Goal: Navigation & Orientation: Find specific page/section

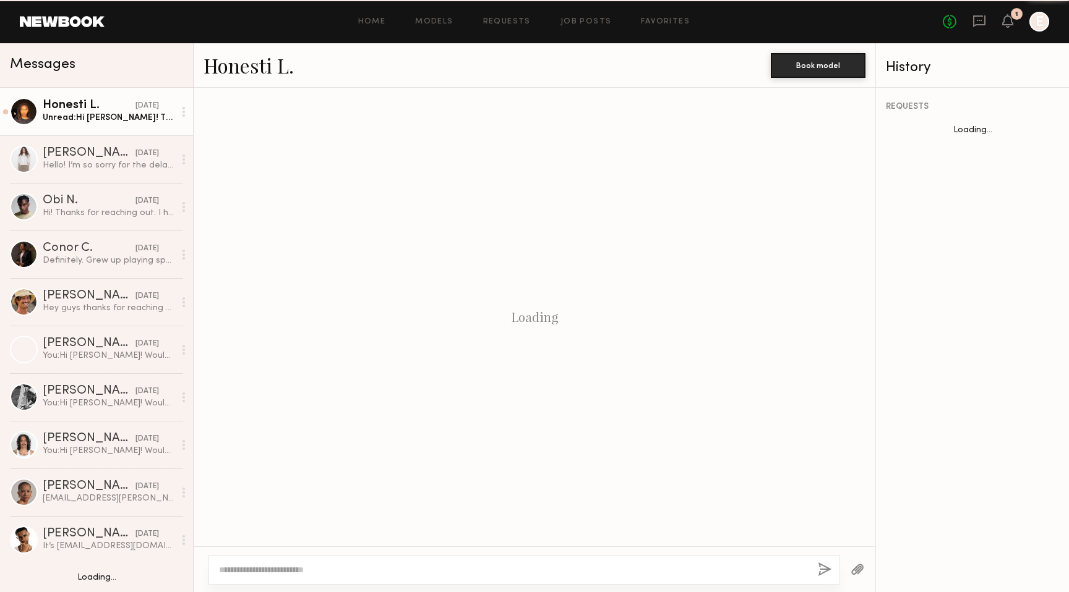
scroll to position [840, 0]
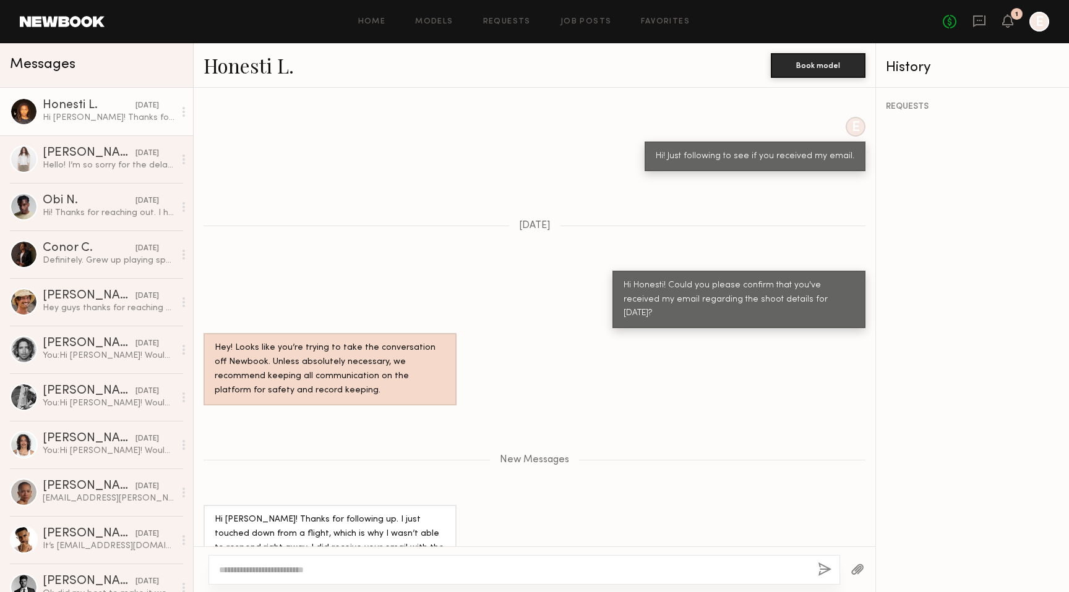
click at [585, 28] on div "Home Models Requests Job Posts Favorites Sign Out No fees up to $5,000 1 E" at bounding box center [577, 22] width 944 height 20
click at [577, 20] on link "Job Posts" at bounding box center [585, 22] width 51 height 8
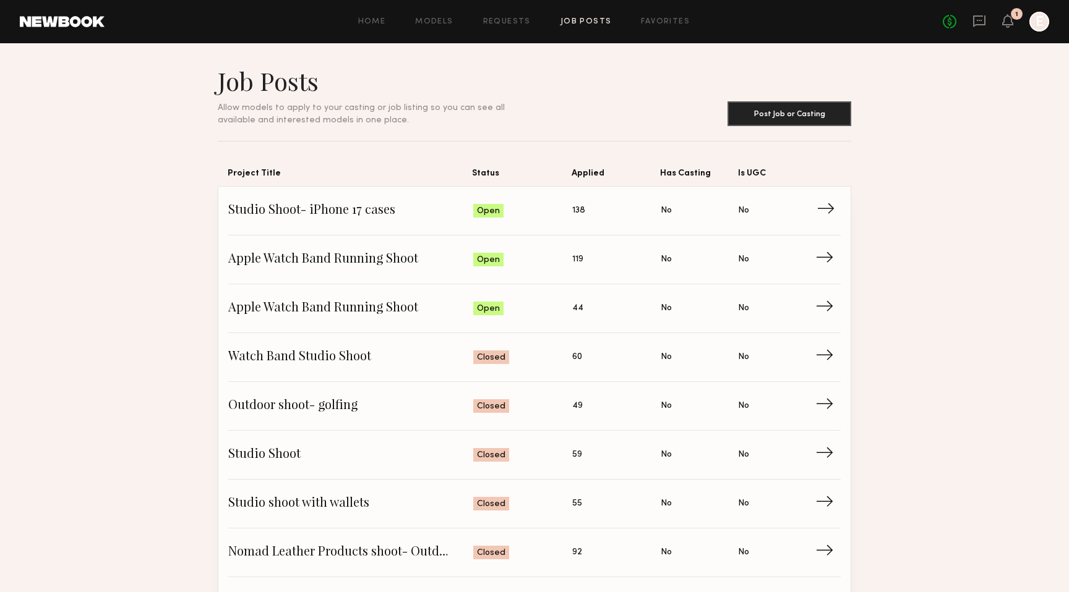
click at [456, 211] on span "Studio Shoot- iPhone 17 cases" at bounding box center [350, 211] width 245 height 19
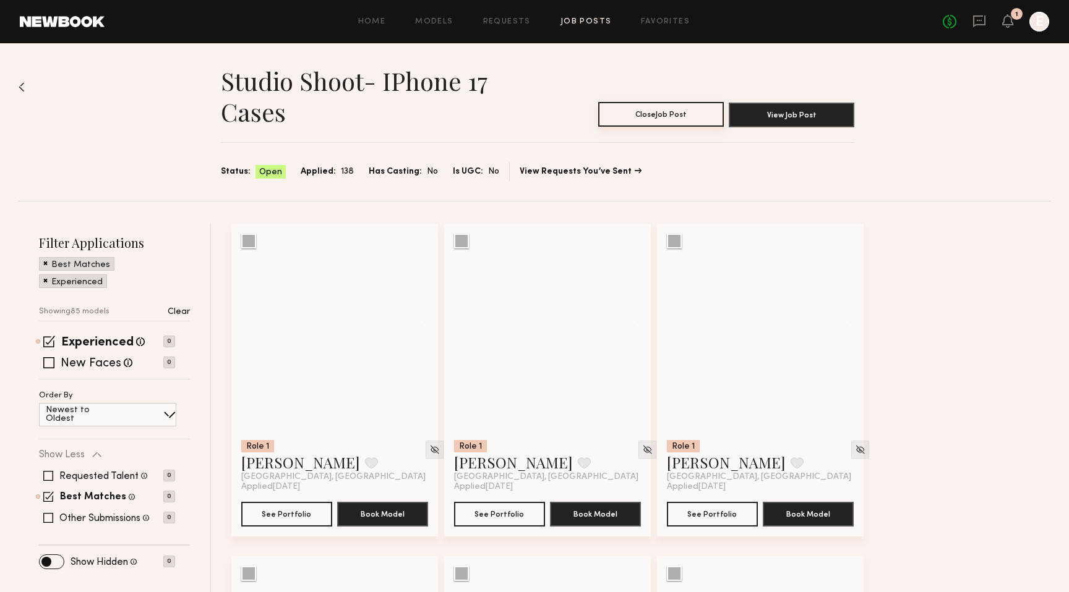
click at [652, 115] on button "Close Job Post" at bounding box center [661, 114] width 126 height 25
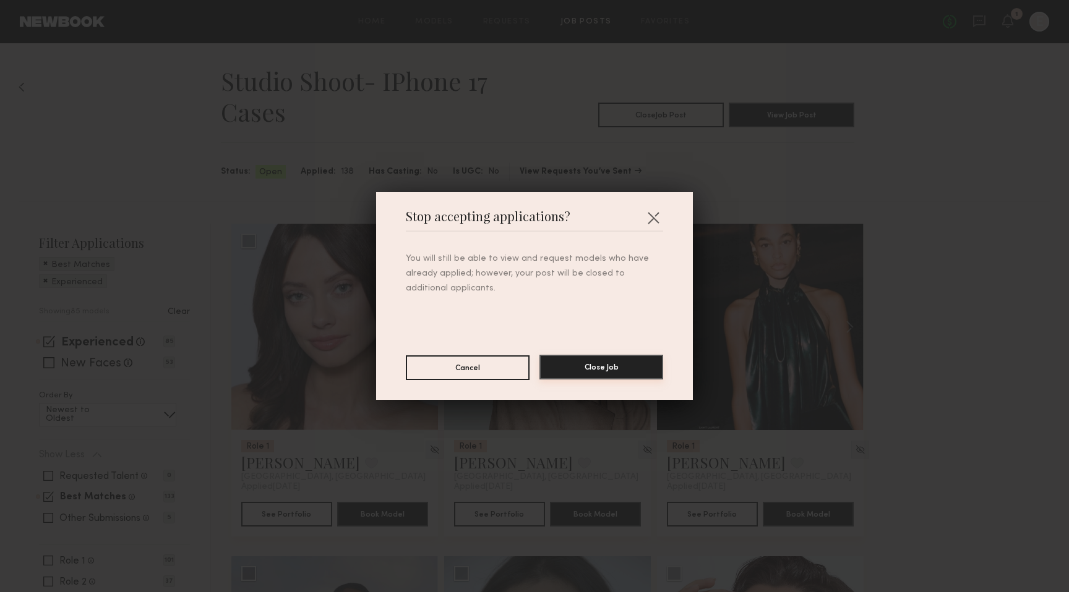
click at [578, 365] on button "Close Job" at bounding box center [601, 367] width 124 height 25
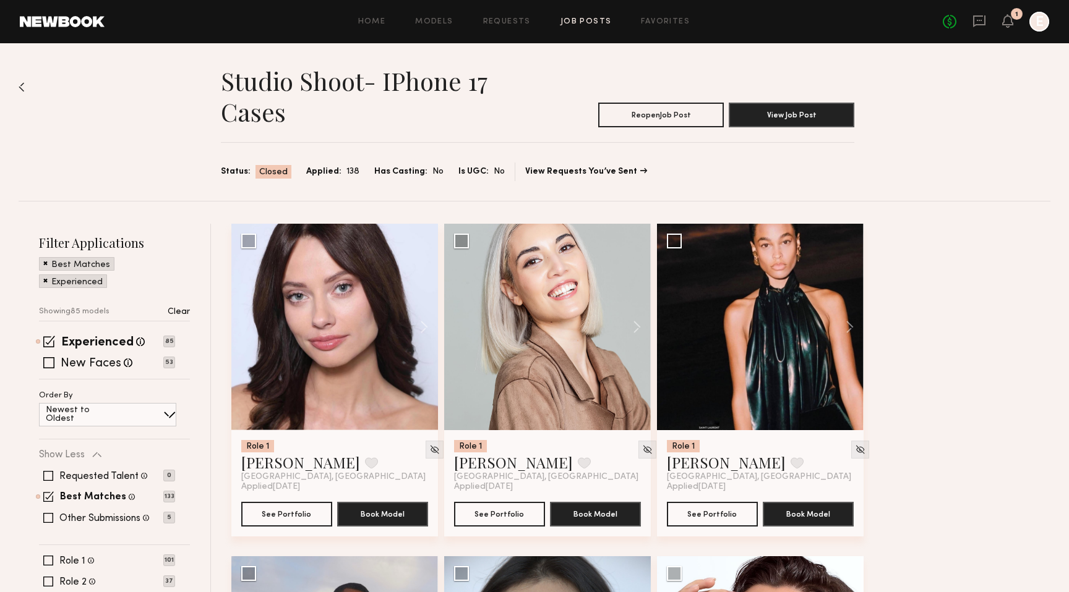
click at [586, 21] on link "Job Posts" at bounding box center [585, 22] width 51 height 8
